Goal: Information Seeking & Learning: Check status

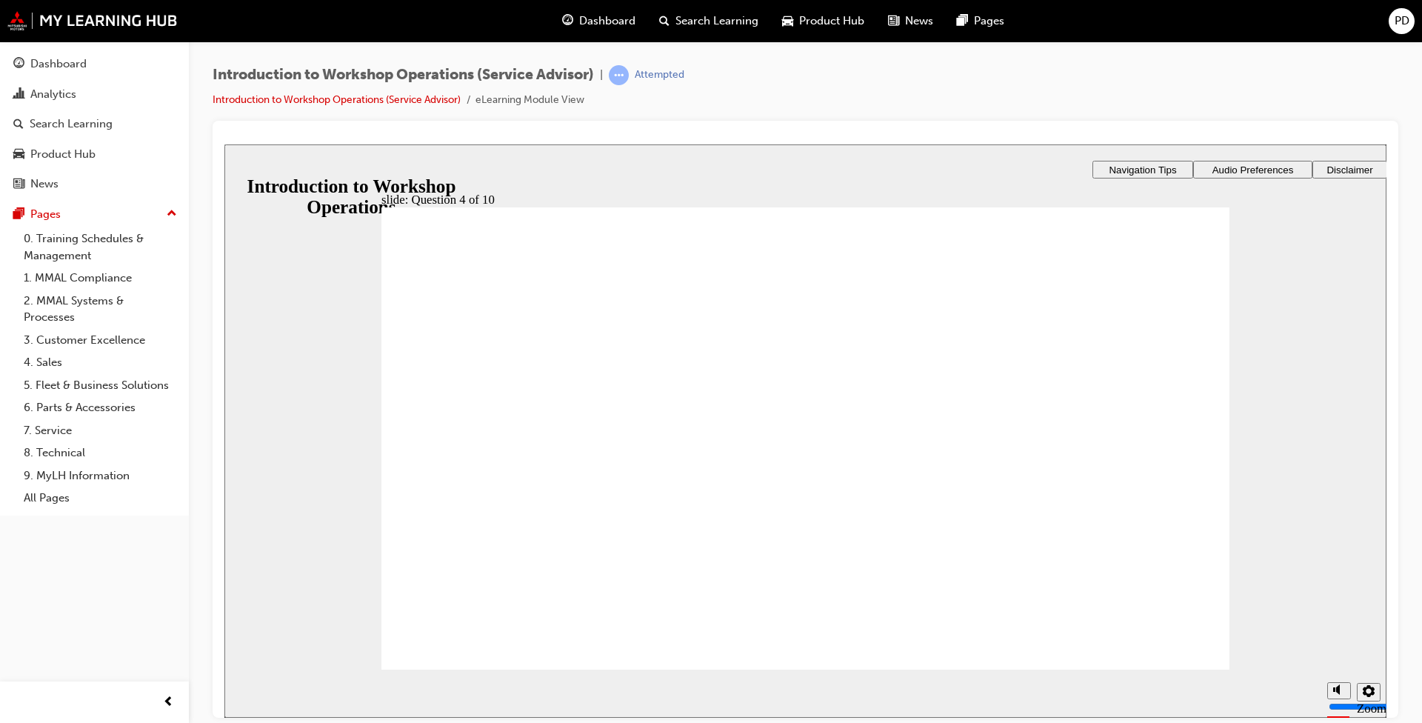
radio input "true"
drag, startPoint x: 424, startPoint y: 462, endPoint x: 464, endPoint y: 645, distance: 187.4
checkbox input "true"
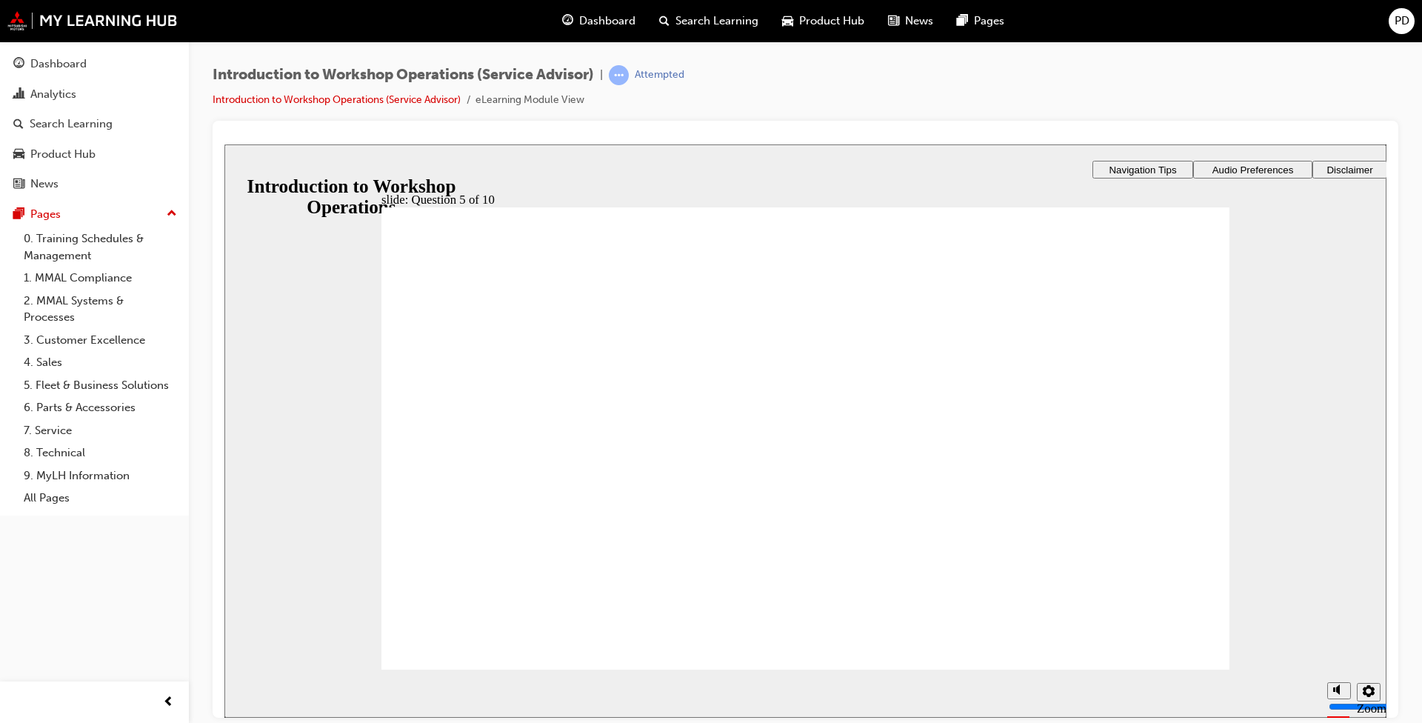
checkbox input "true"
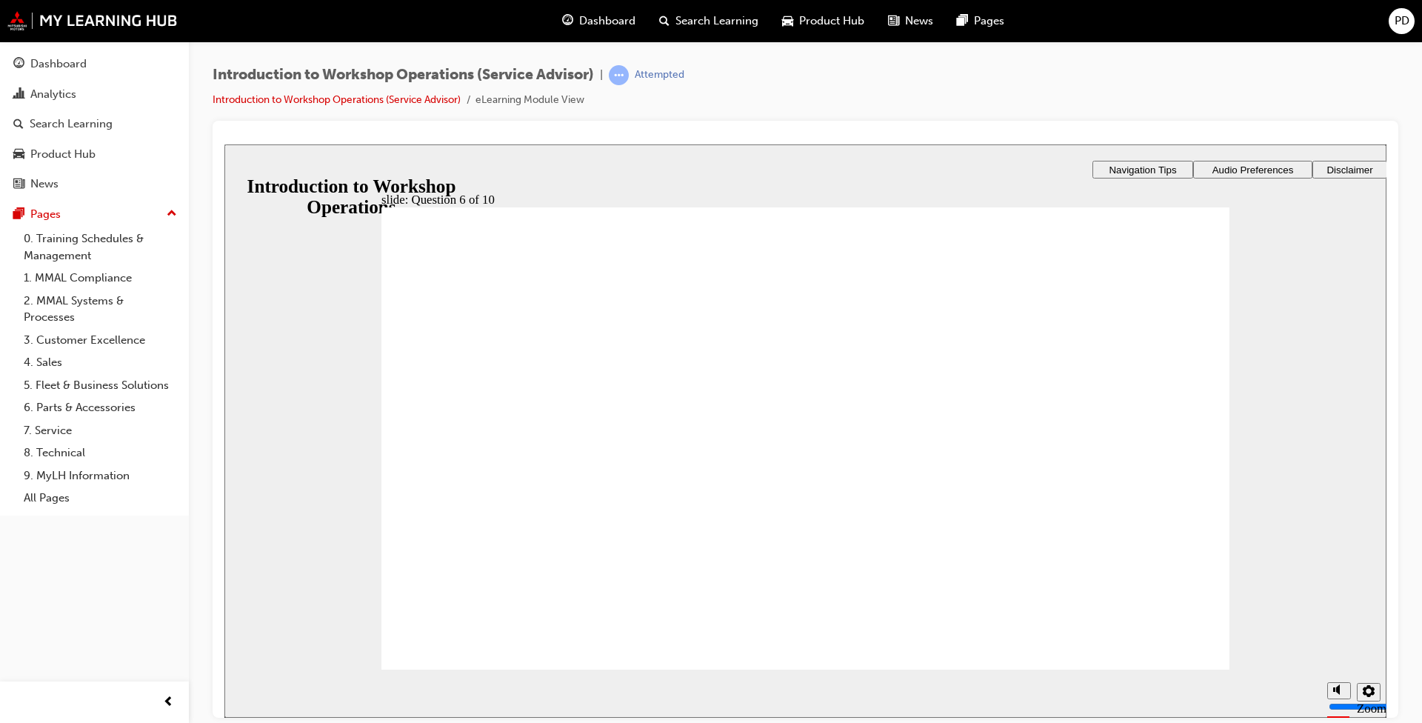
radio input "true"
checkbox input "true"
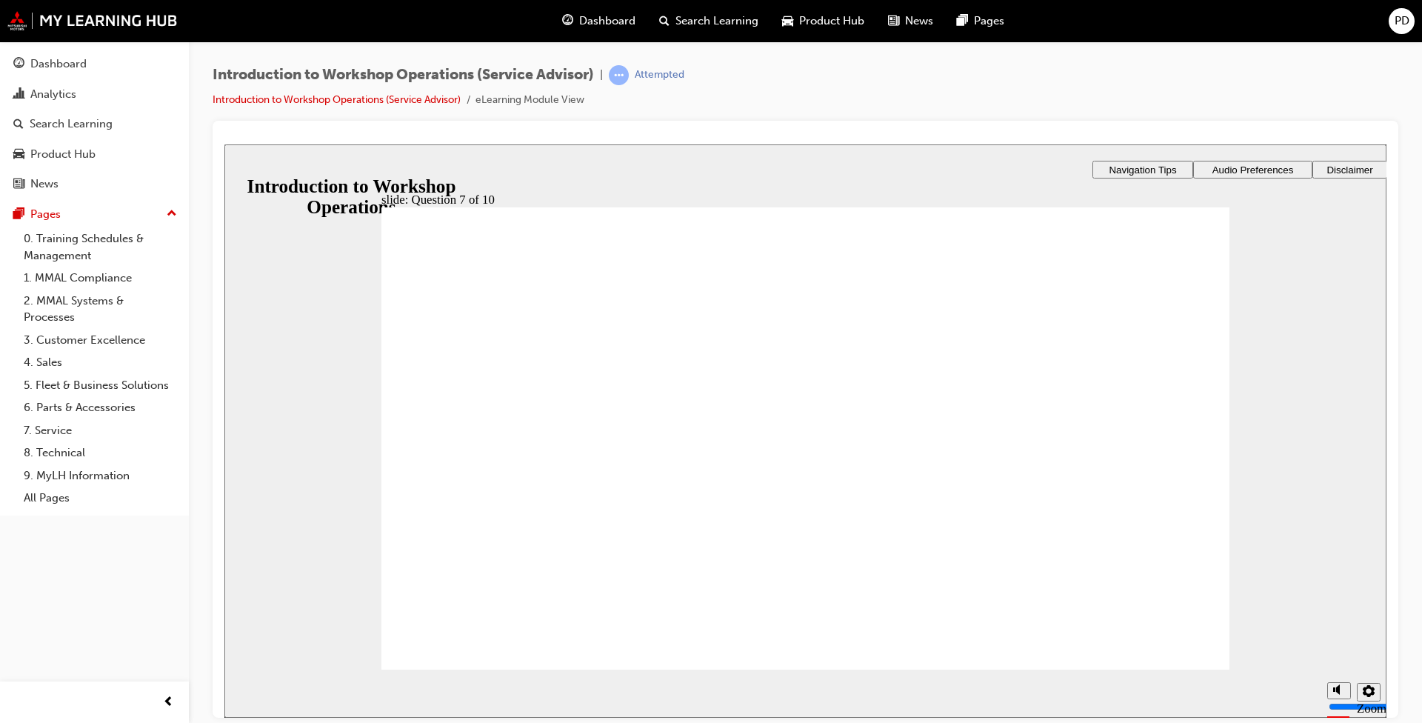
checkbox input "true"
radio input "true"
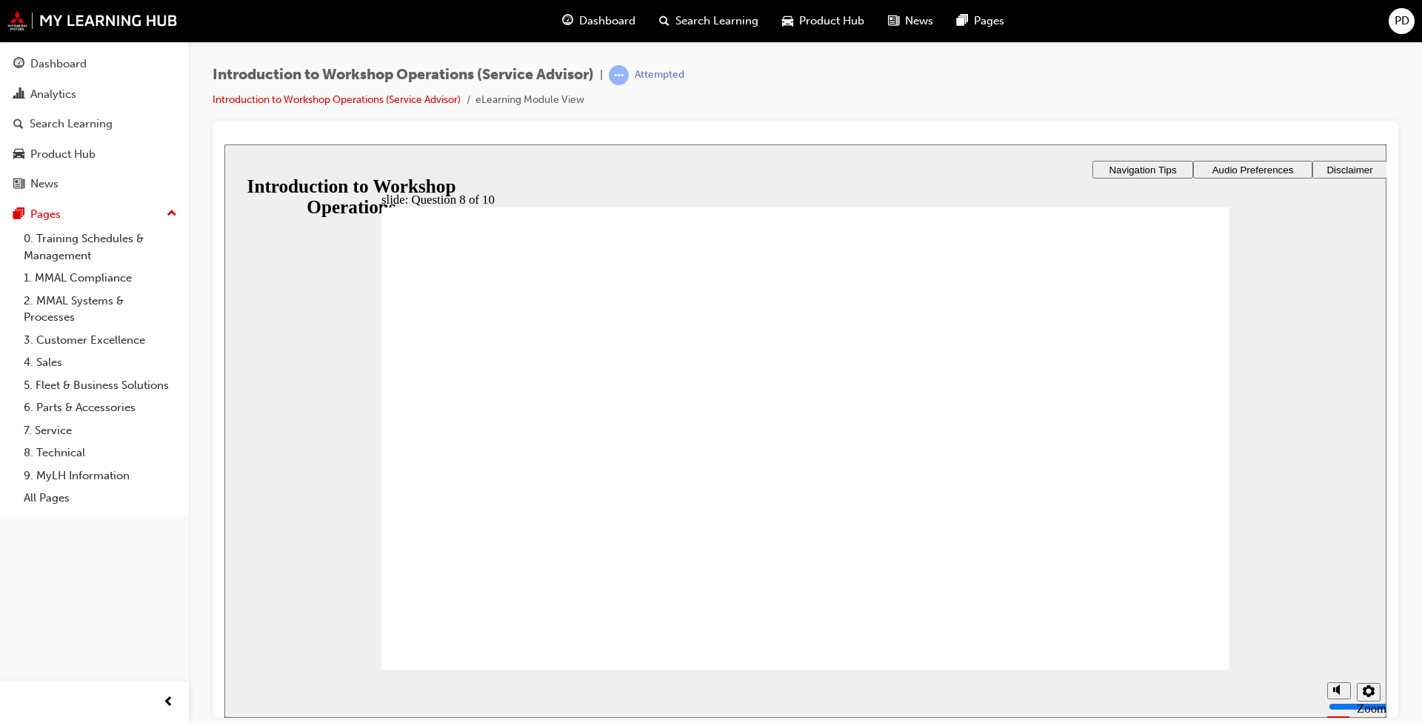
checkbox input "true"
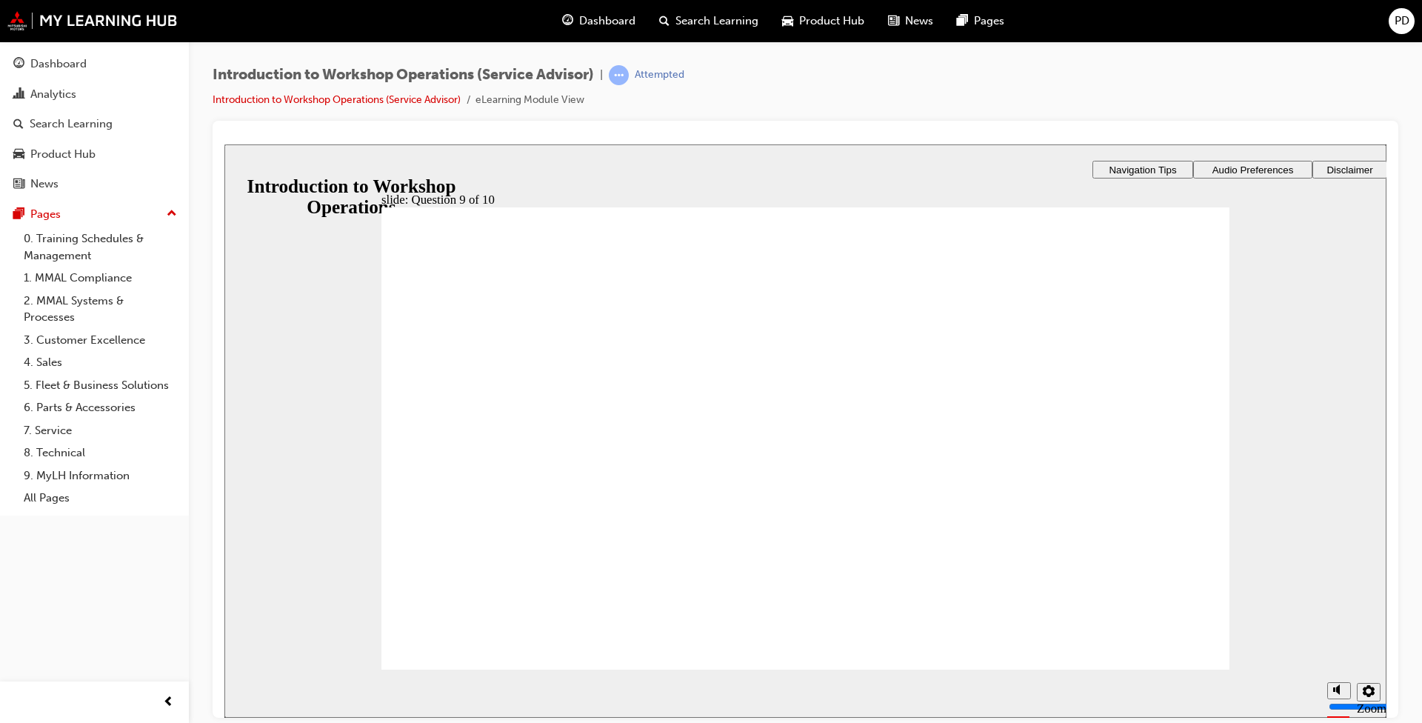
radio input "true"
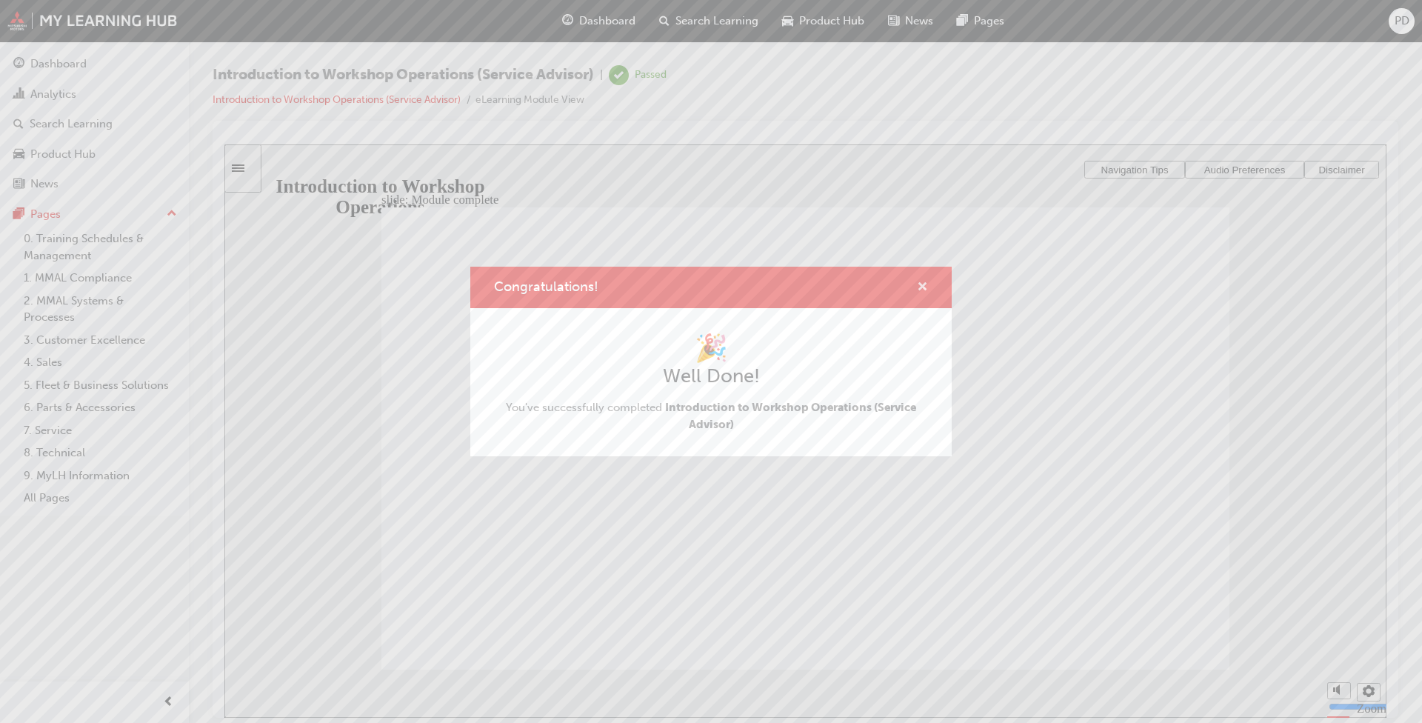
click at [922, 286] on span "cross-icon" at bounding box center [922, 287] width 11 height 13
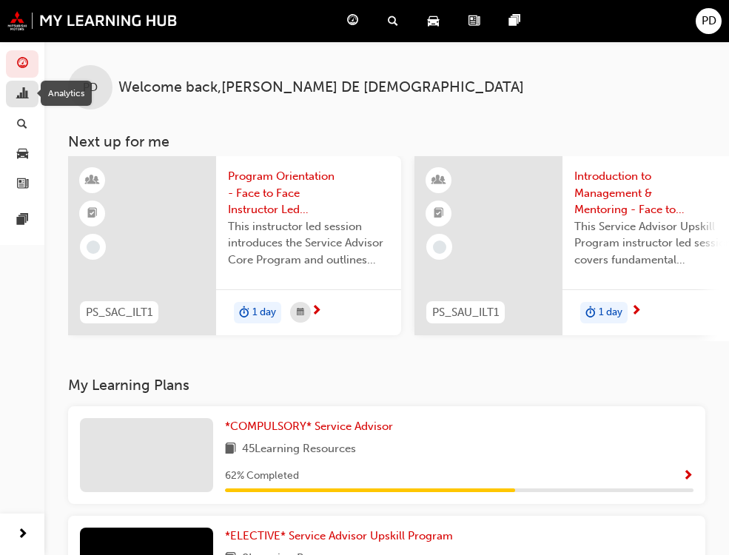
click at [24, 93] on span "chart-icon" at bounding box center [22, 94] width 11 height 13
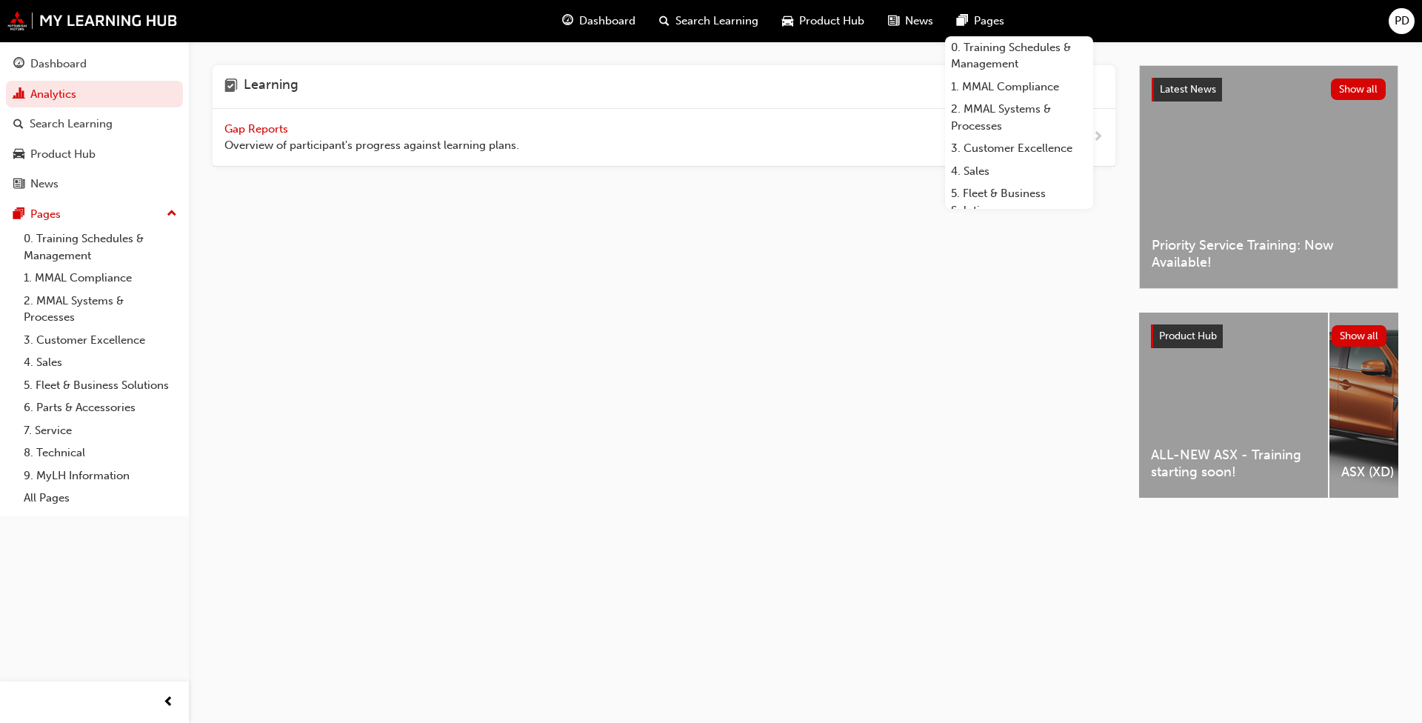
click at [249, 127] on span "Gap Reports" at bounding box center [257, 128] width 67 height 13
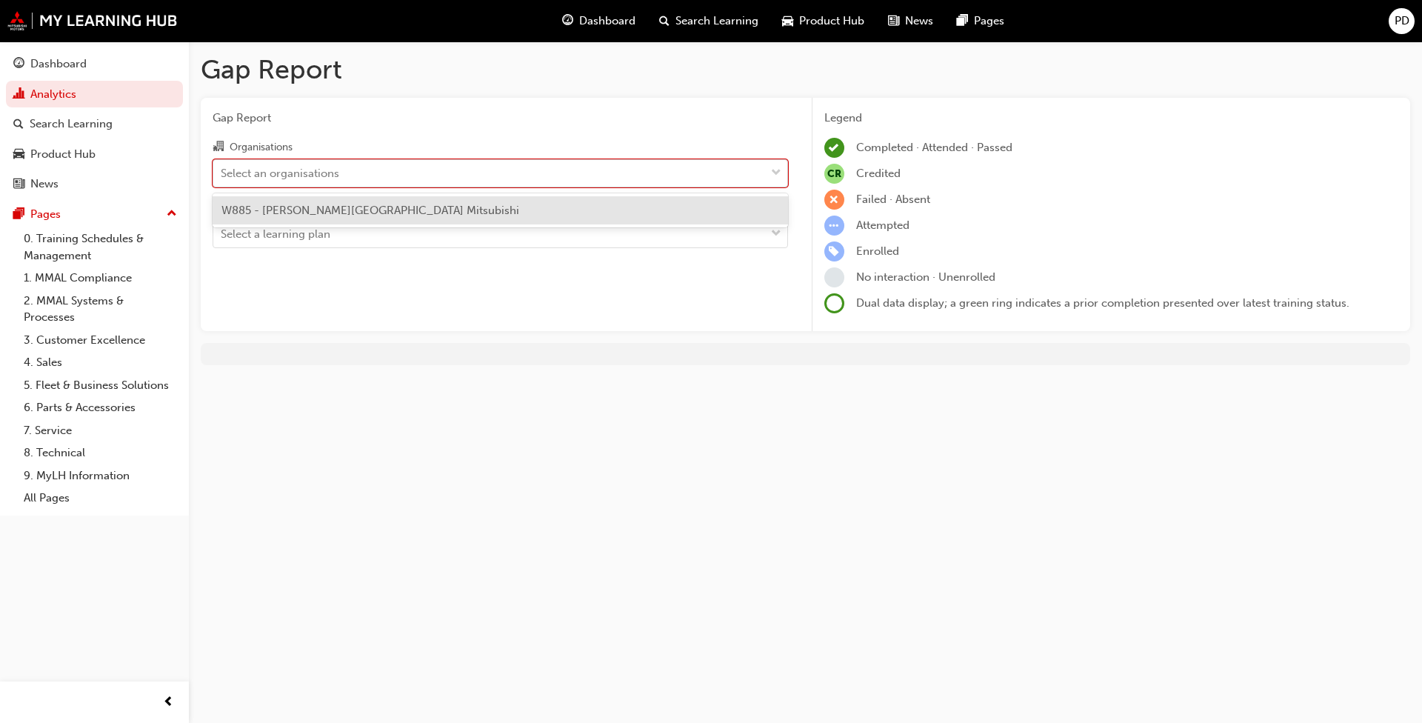
click at [740, 167] on div at bounding box center [776, 173] width 22 height 27
click at [222, 167] on input "Organisations option W885 - [PERSON_NAME][GEOGRAPHIC_DATA] Mitsubishi focused, …" at bounding box center [221, 172] width 1 height 13
click at [695, 211] on div "W885 - [PERSON_NAME][GEOGRAPHIC_DATA] Mitsubishi" at bounding box center [500, 210] width 575 height 29
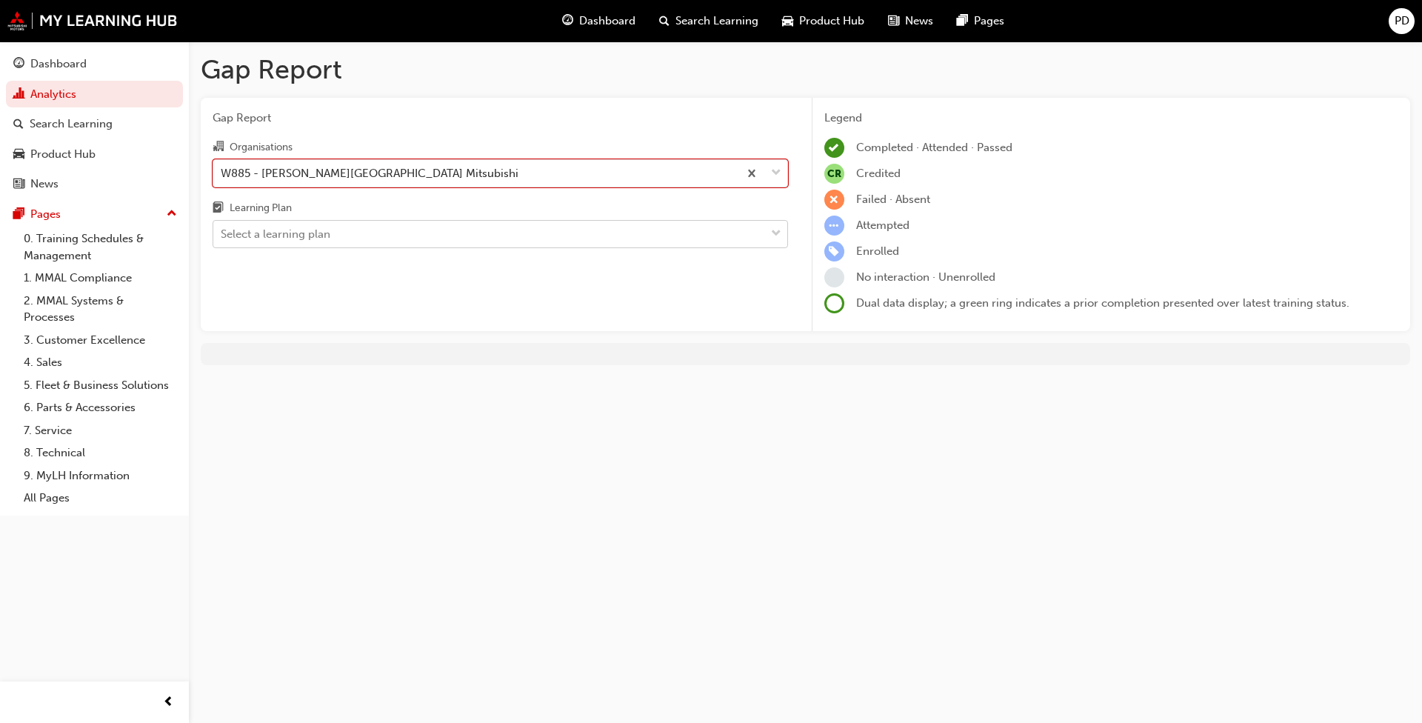
click at [740, 229] on div at bounding box center [776, 234] width 22 height 27
click at [222, 229] on input "Learning Plan Select a learning plan" at bounding box center [221, 233] width 1 height 13
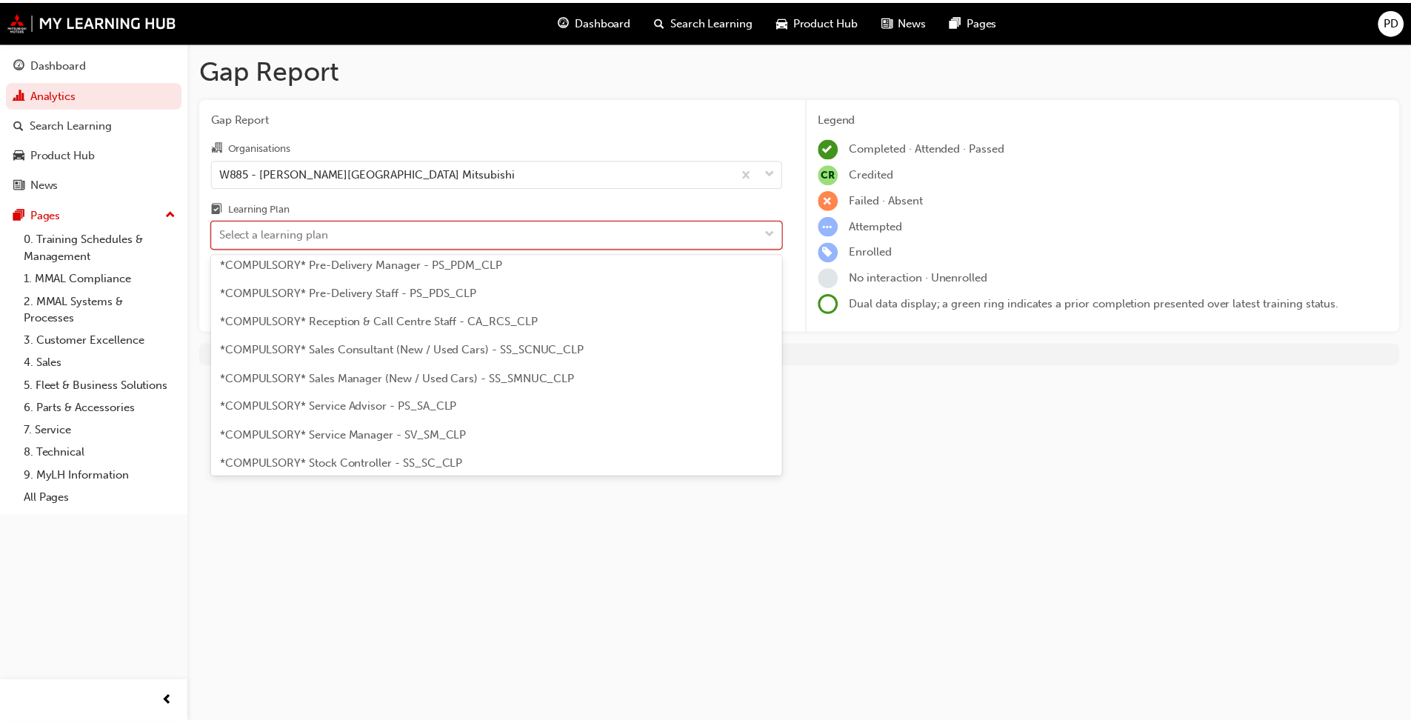
scroll to position [518, 0]
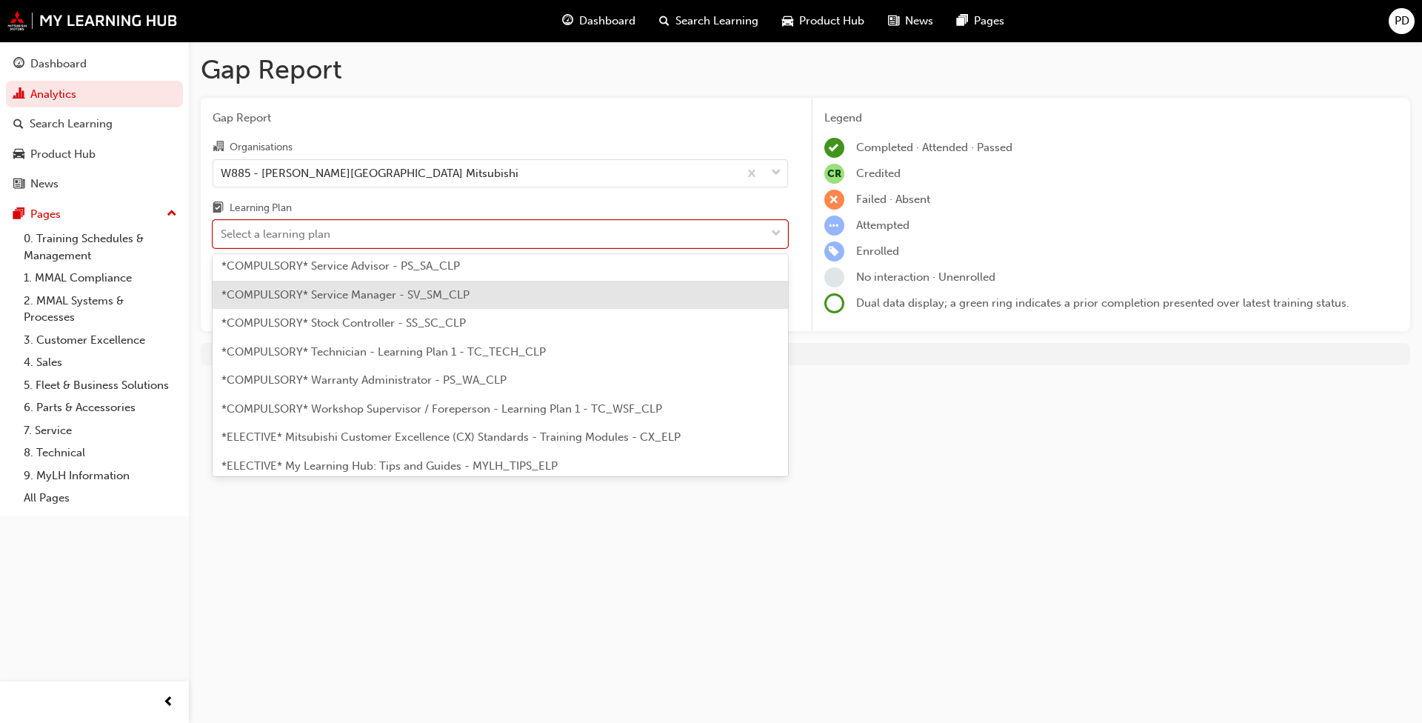
click at [487, 296] on div "*COMPULSORY* Service Manager - SV_SM_CLP" at bounding box center [500, 295] width 575 height 29
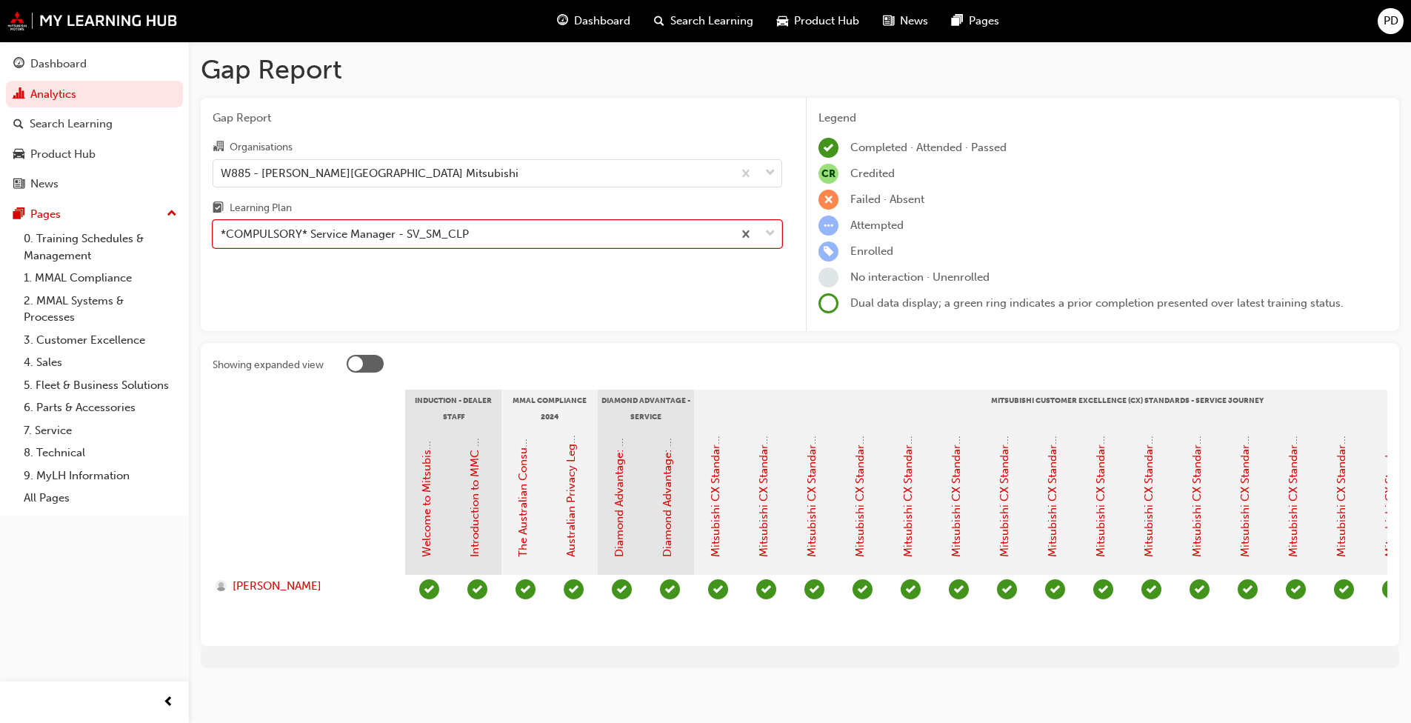
click at [740, 233] on span "down-icon" at bounding box center [770, 233] width 10 height 19
click at [222, 233] on input "Learning Plan option *COMPULSORY* Service Manager - SV_SM_CLP, selected. 0 resu…" at bounding box center [221, 233] width 1 height 13
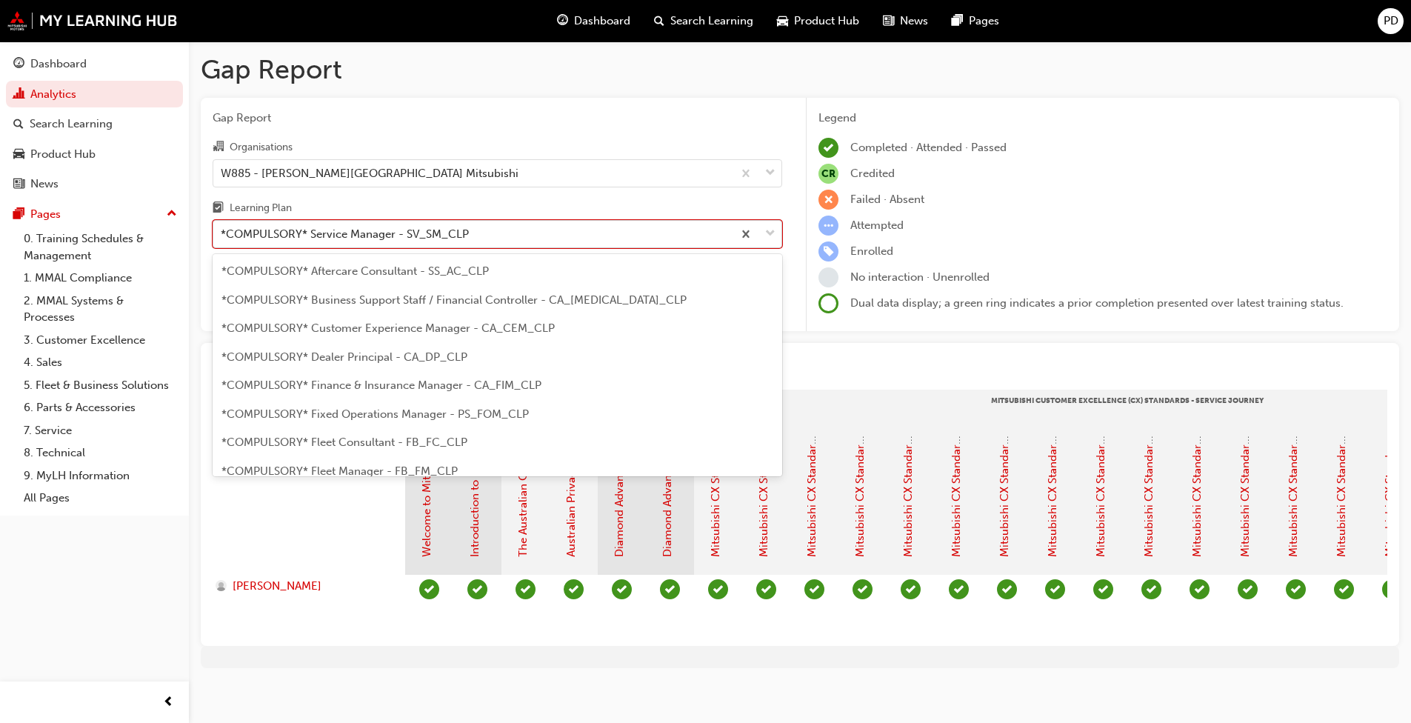
scroll to position [361, 0]
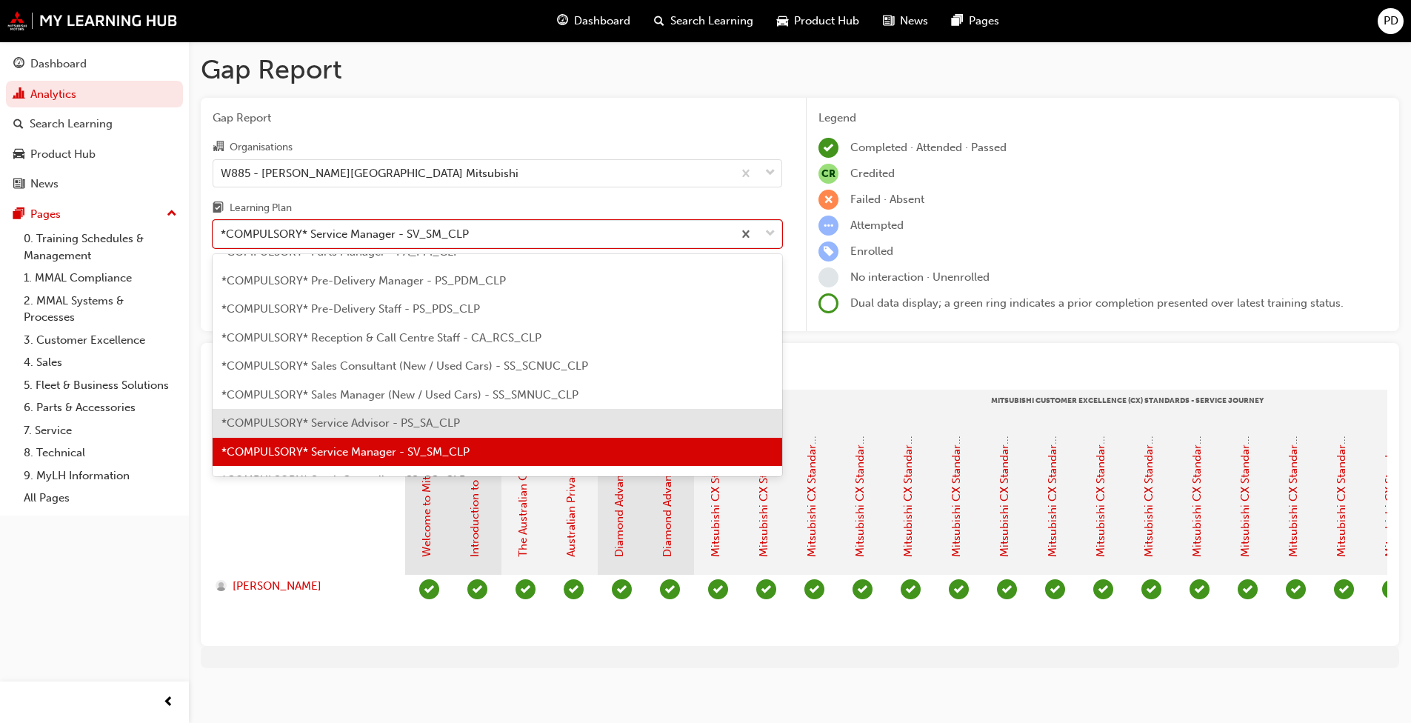
click at [489, 427] on div "*COMPULSORY* Service Advisor - PS_SA_CLP" at bounding box center [497, 423] width 569 height 29
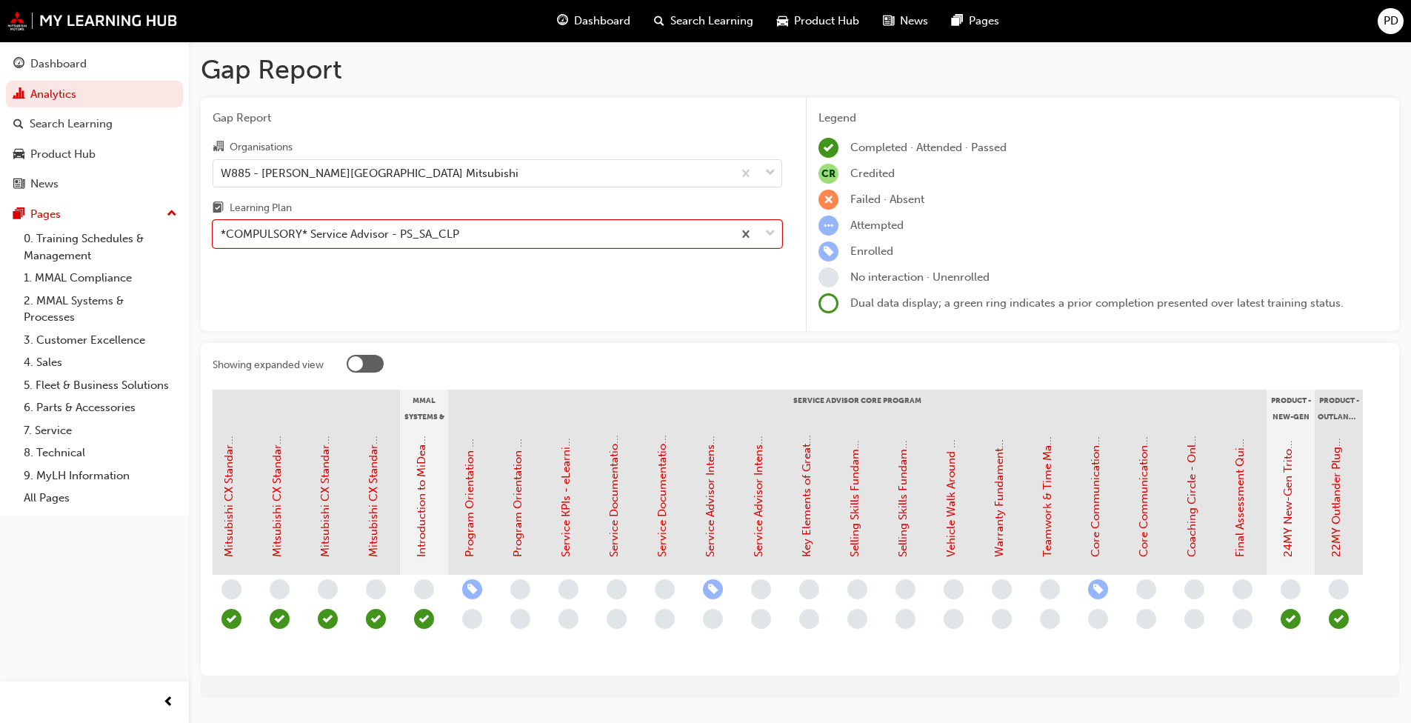
scroll to position [0, 1232]
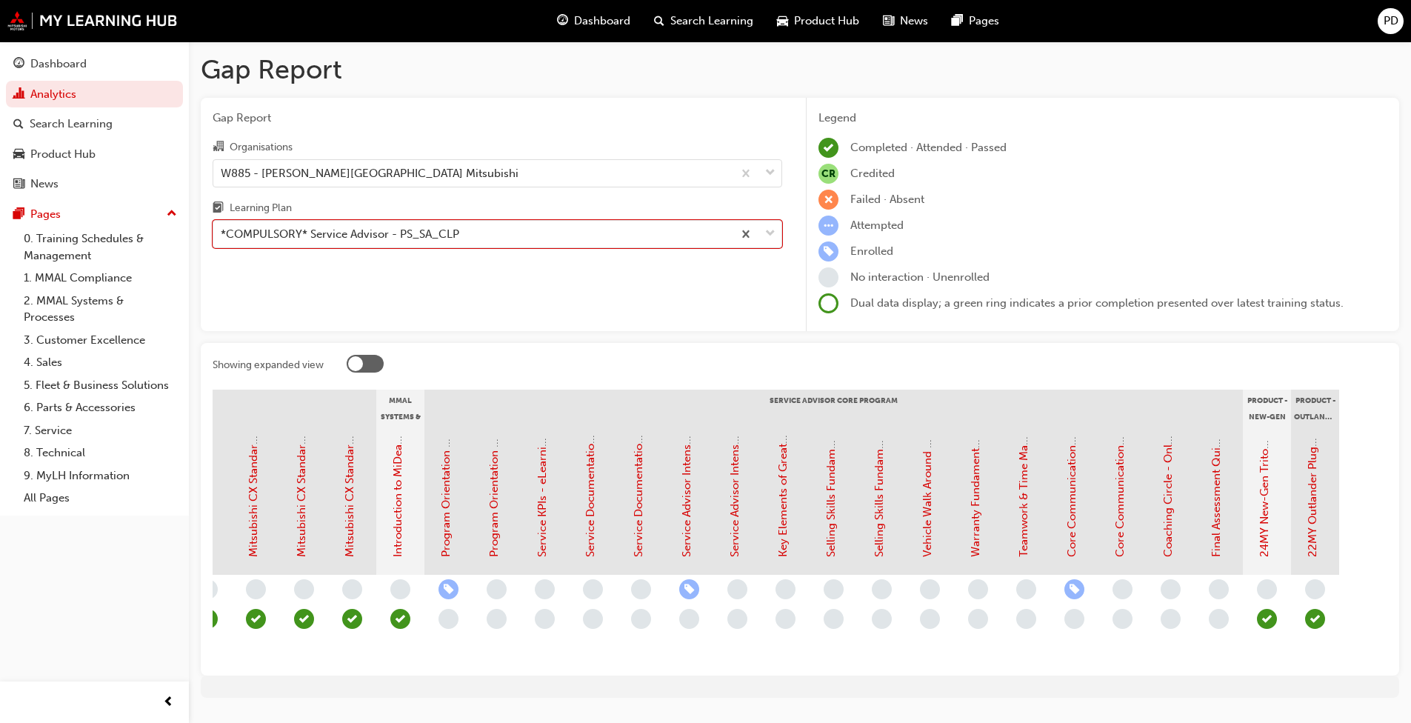
click at [444, 555] on span "learningRecordVerb_NONE-icon" at bounding box center [448, 619] width 20 height 20
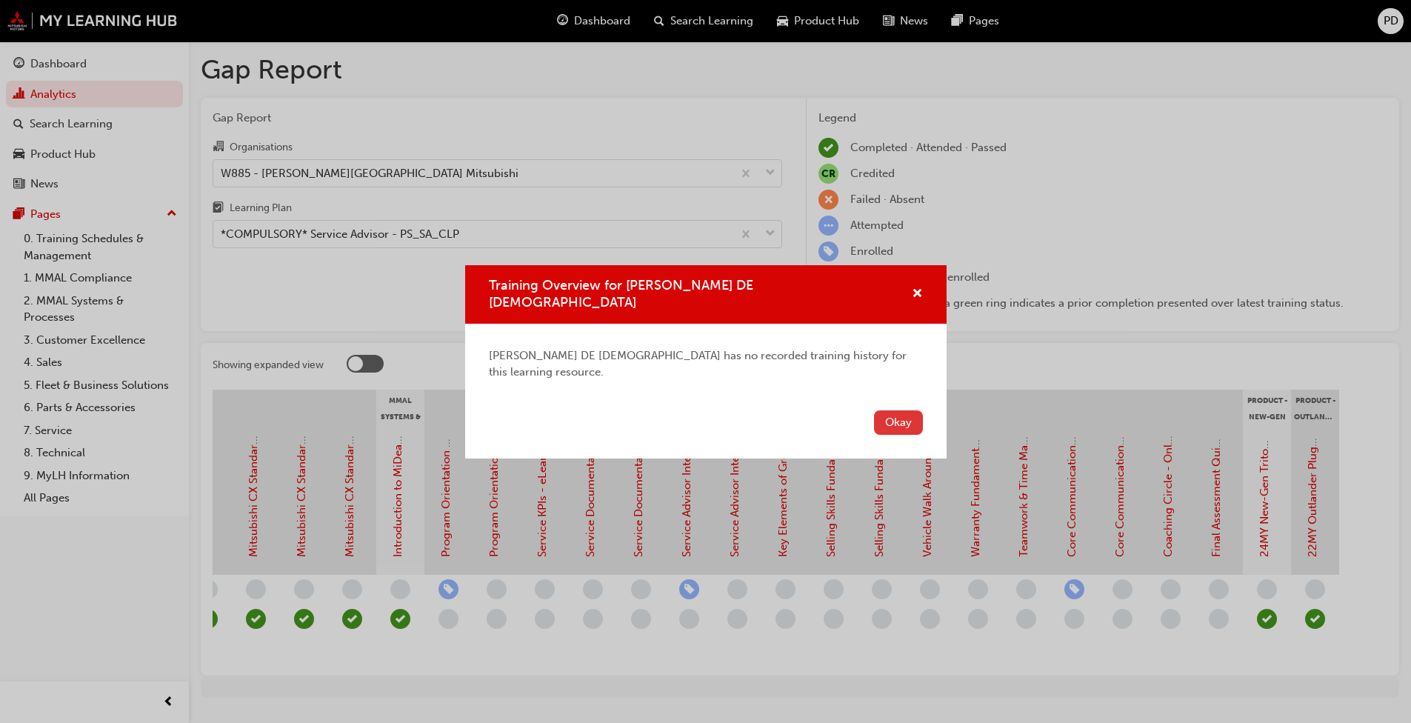
click at [740, 411] on button "Okay" at bounding box center [898, 422] width 49 height 24
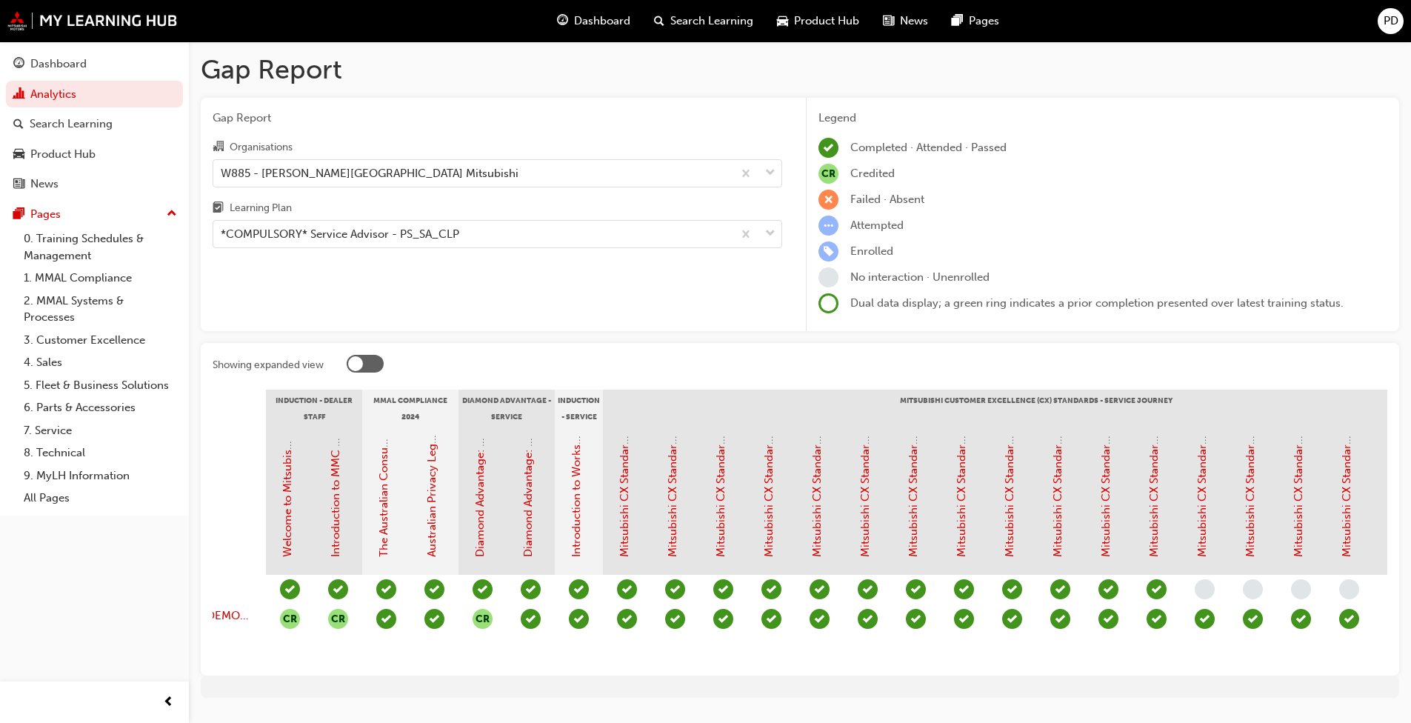
scroll to position [0, 0]
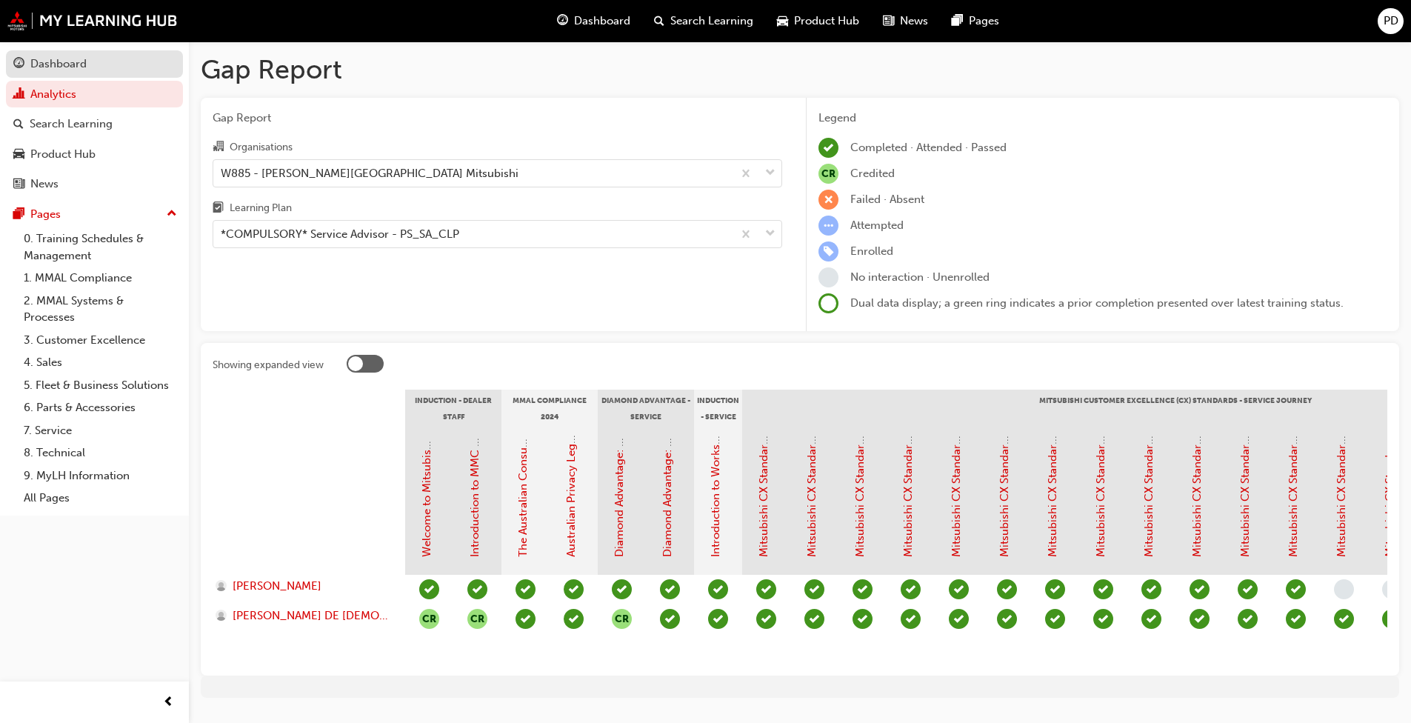
click at [59, 63] on div "Dashboard" at bounding box center [58, 64] width 56 height 17
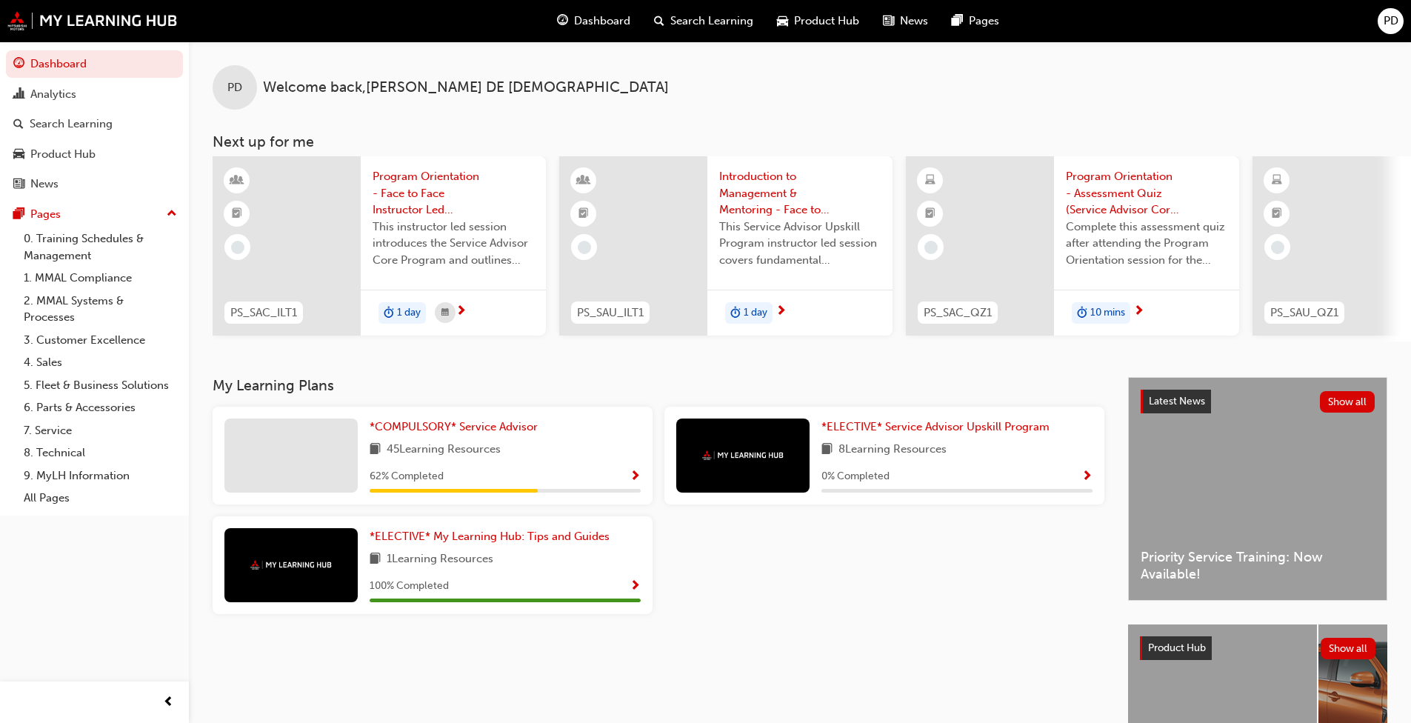
drag, startPoint x: 765, startPoint y: 347, endPoint x: 890, endPoint y: 340, distance: 125.4
click at [740, 340] on div "PS_SAC_ILT1 Program Orientation - Face to Face Instructor Led Training (Service…" at bounding box center [812, 248] width 1198 height 185
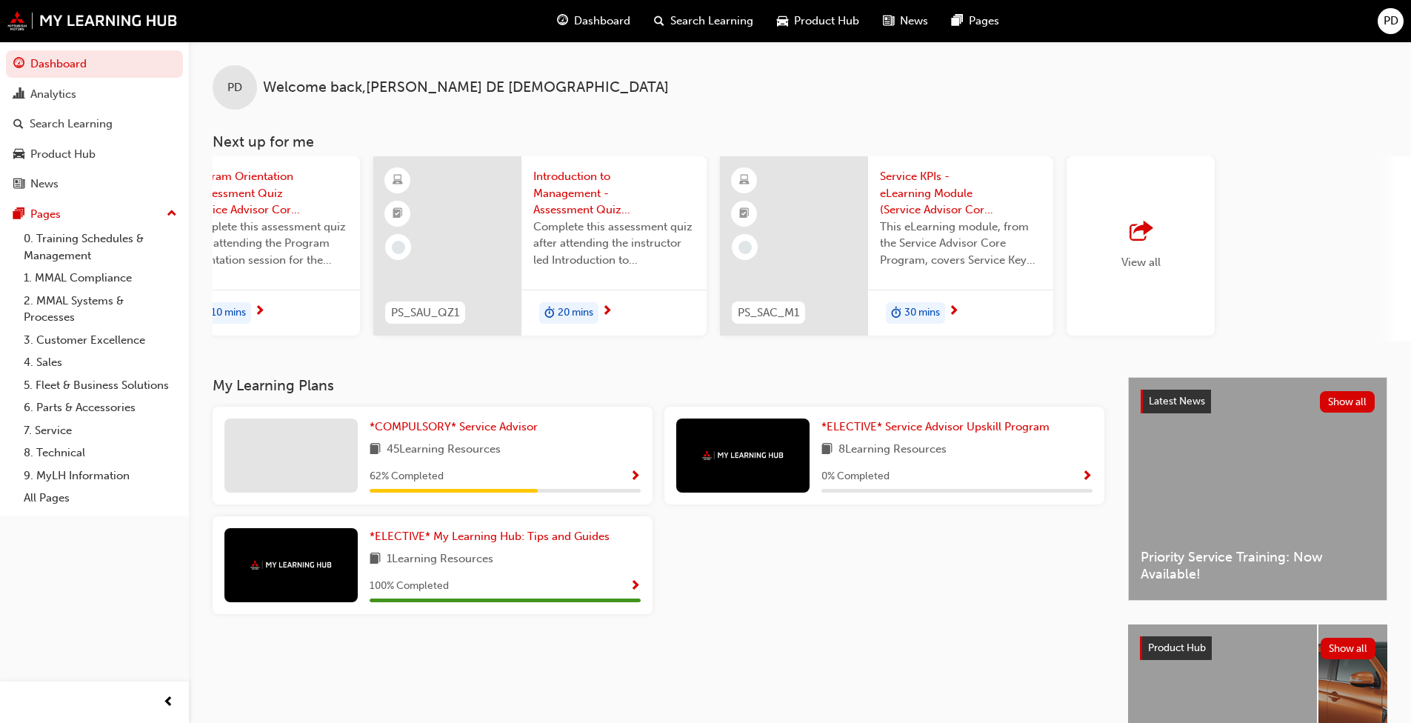
scroll to position [0, 815]
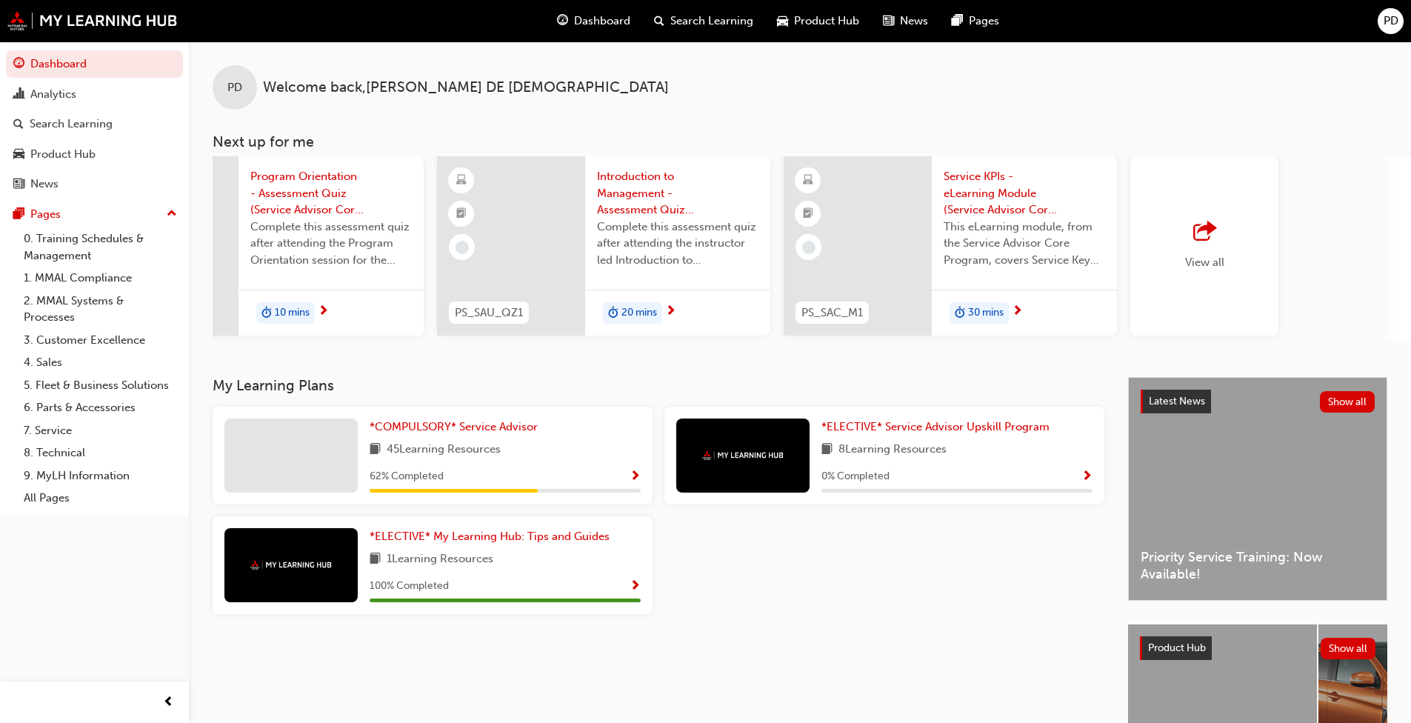
click at [293, 308] on span "10 mins" at bounding box center [292, 312] width 35 height 17
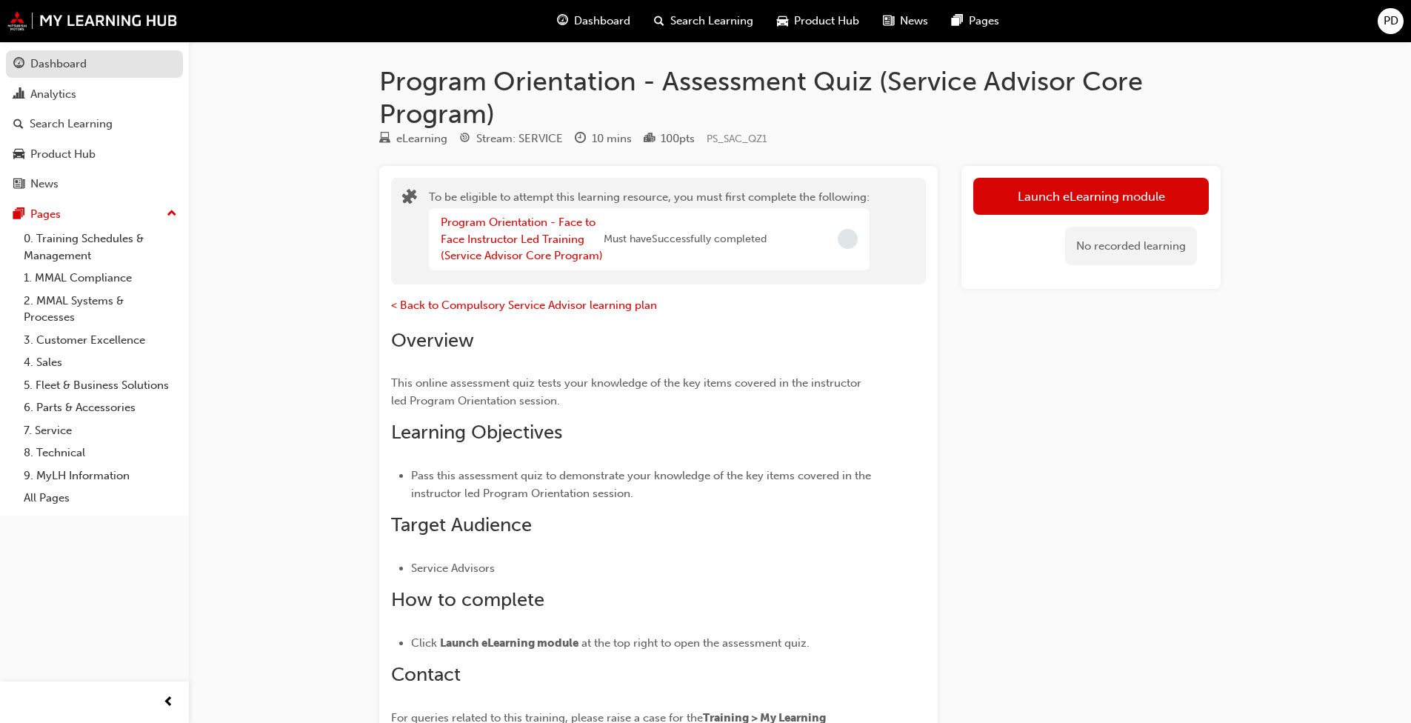
click at [57, 65] on div "Dashboard" at bounding box center [58, 64] width 56 height 17
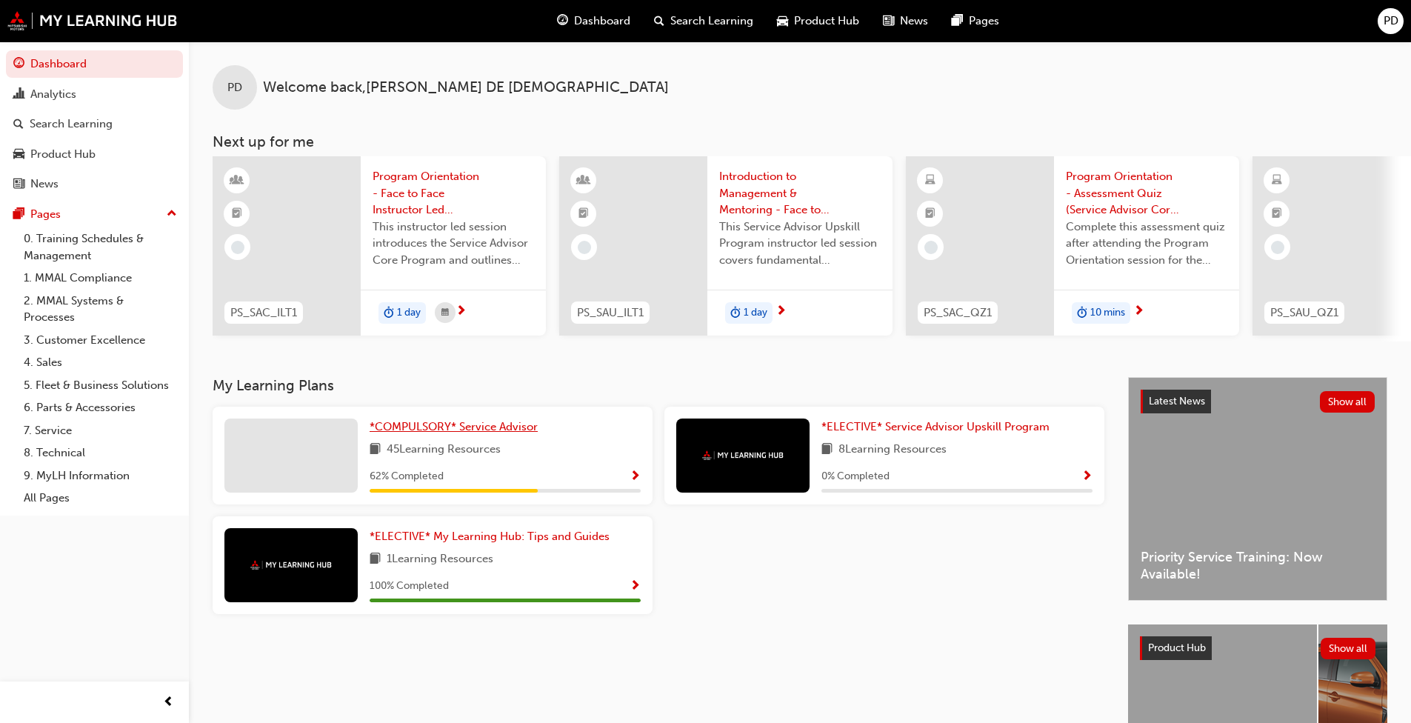
click at [468, 433] on span "*COMPULSORY* Service Advisor" at bounding box center [454, 426] width 168 height 13
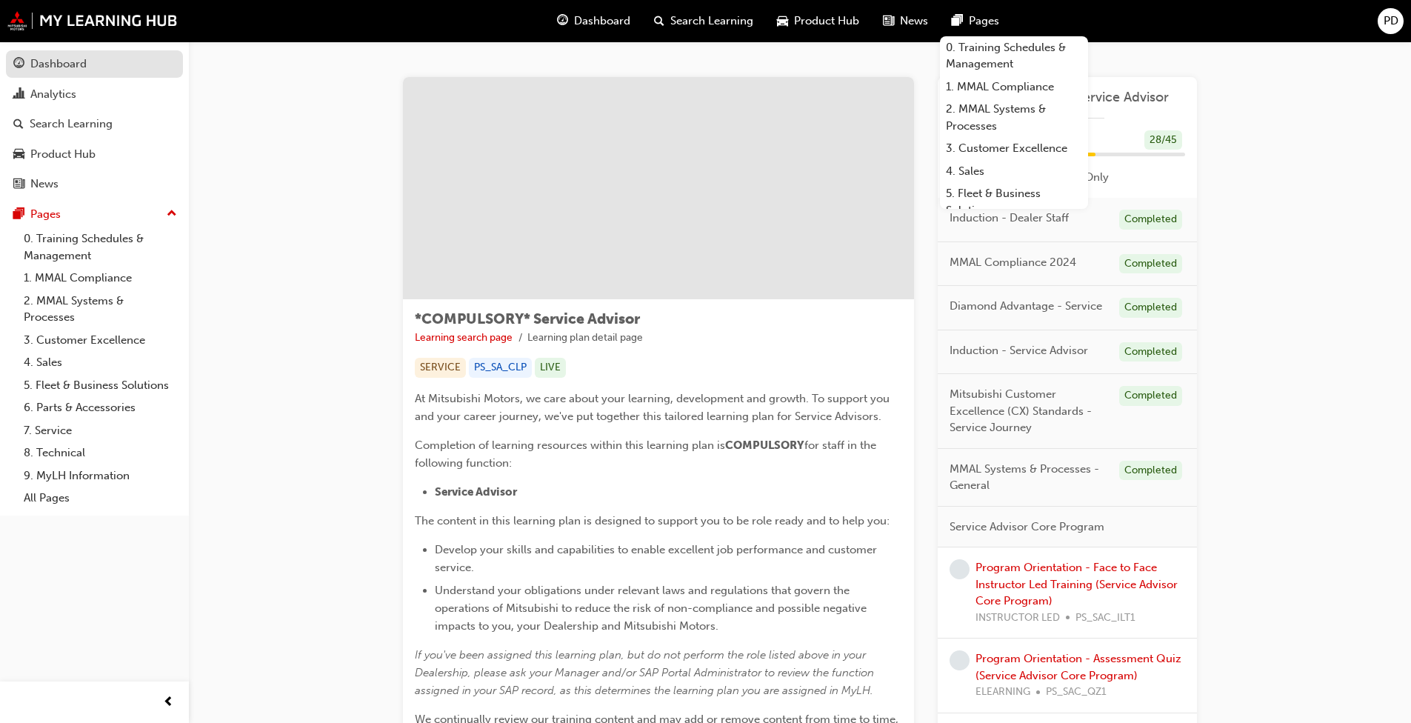
click at [67, 59] on div "Dashboard" at bounding box center [58, 64] width 56 height 17
